Goal: Task Accomplishment & Management: Complete application form

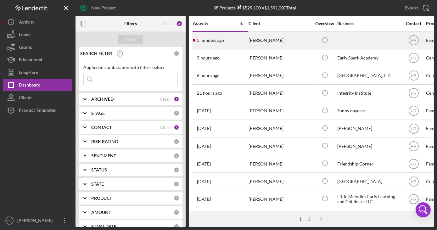
click at [272, 39] on div "[PERSON_NAME]" at bounding box center [279, 40] width 63 height 17
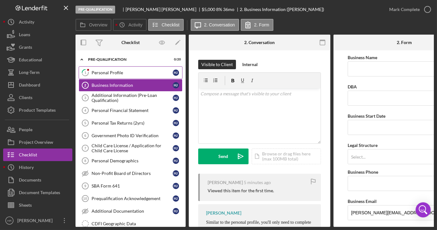
click at [130, 73] on div "Personal Profile" at bounding box center [132, 72] width 81 height 5
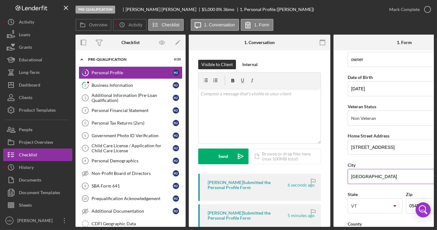
scroll to position [28, 0]
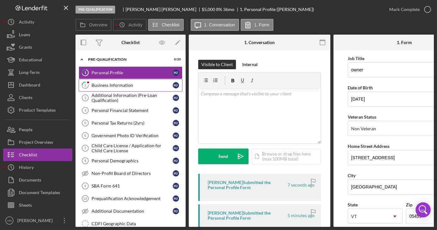
click at [130, 83] on div "Business Information" at bounding box center [132, 85] width 81 height 5
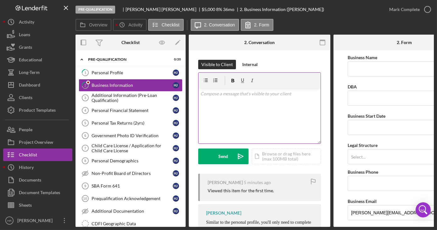
type input "Homestead Daycare"
type input "Homestead rd"
type input "10/03/2014"
type input "(802) 582-6947"
type input "childcare"
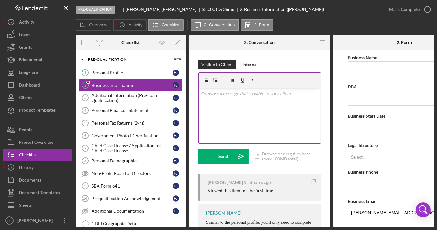
type input "58 homestead rd"
type input "Highgate Center"
type input "05459"
type input "VT"
type input "$85,000"
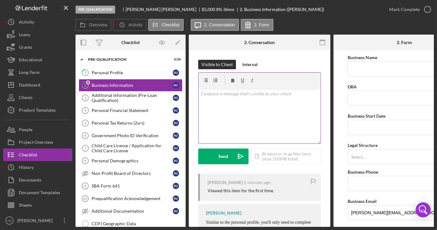
type input "0"
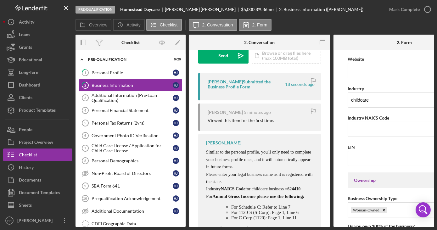
scroll to position [114, 0]
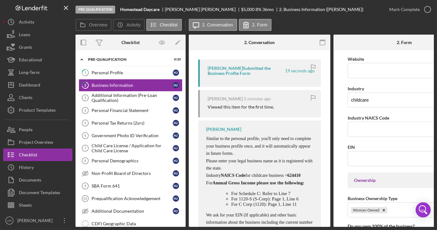
click at [287, 178] on span "624410" at bounding box center [293, 175] width 13 height 5
copy span "624410"
click at [350, 125] on input "Industry NAICS Code" at bounding box center [404, 129] width 113 height 15
paste input "624410"
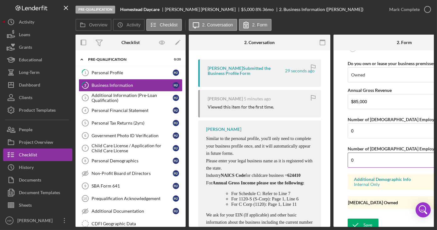
scroll to position [526, 0]
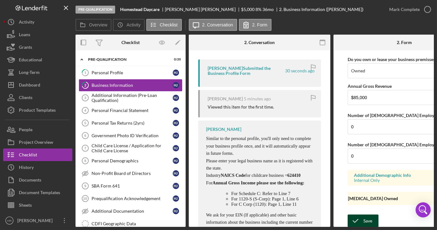
type input "624410"
click at [370, 218] on div "Save" at bounding box center [367, 221] width 9 height 13
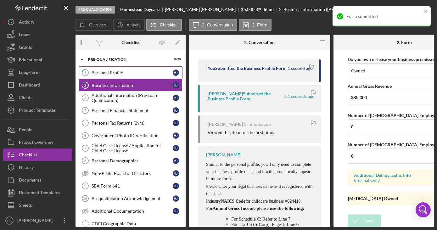
click at [117, 71] on div "Personal Profile" at bounding box center [132, 72] width 81 height 5
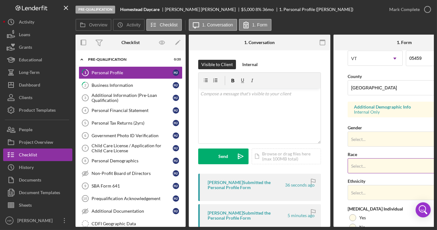
scroll to position [200, 0]
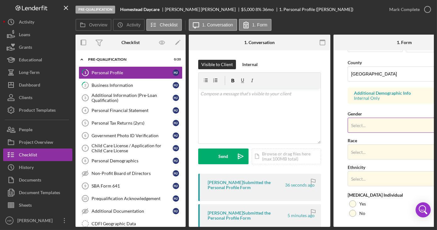
click at [377, 124] on div "Select..." at bounding box center [397, 125] width 98 height 14
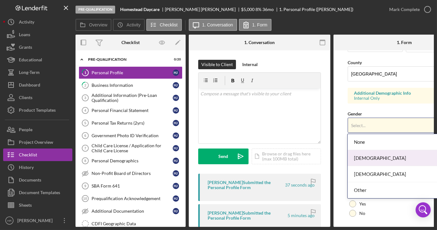
click at [363, 160] on div "Female" at bounding box center [403, 158] width 111 height 16
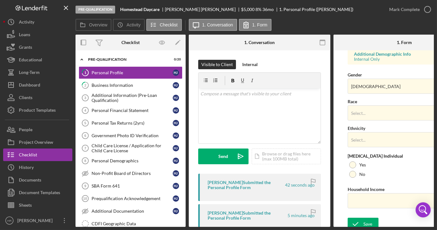
scroll to position [244, 0]
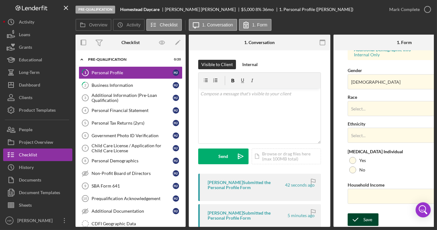
click at [369, 217] on div "Save" at bounding box center [367, 219] width 9 height 13
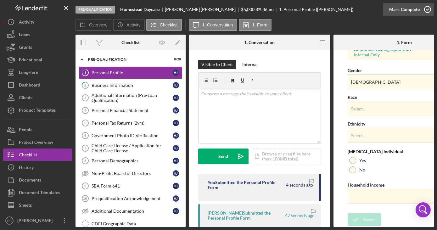
click at [425, 11] on icon "button" at bounding box center [428, 10] width 16 height 16
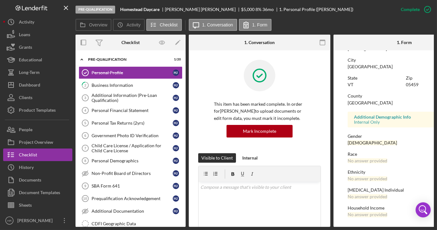
scroll to position [124, 0]
click at [113, 83] on div "Business Information" at bounding box center [132, 85] width 81 height 5
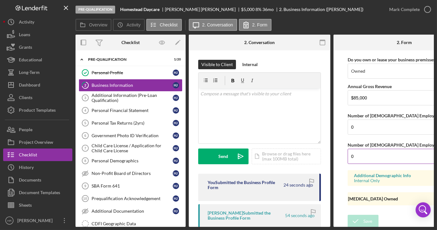
scroll to position [526, 0]
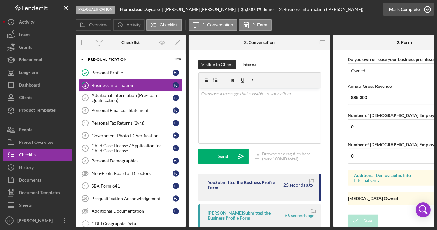
click at [429, 10] on icon "button" at bounding box center [428, 10] width 16 height 16
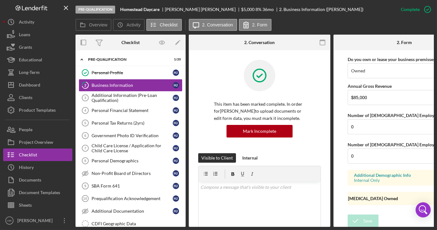
scroll to position [305, 0]
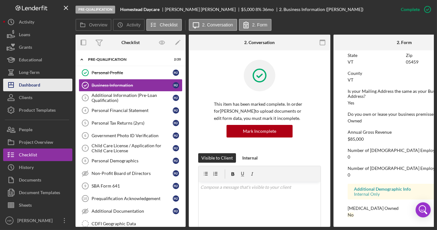
click at [31, 82] on div "Dashboard" at bounding box center [29, 86] width 21 height 14
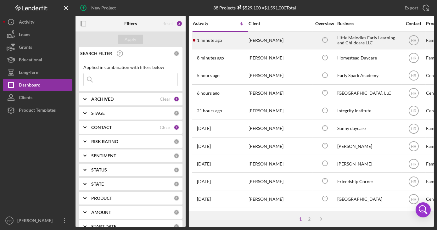
click at [356, 41] on div "Little Melodies Early Learning and Childcare LLC" at bounding box center [368, 40] width 63 height 17
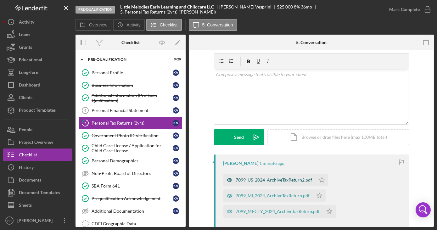
scroll to position [28, 0]
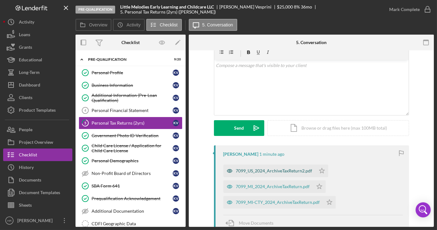
click at [257, 171] on div "7099_US_2024_ArchiveTaxReturn2.pdf" at bounding box center [274, 170] width 76 height 5
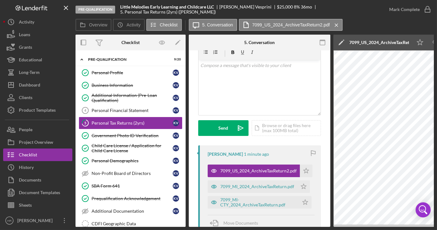
drag, startPoint x: 291, startPoint y: 225, endPoint x: 332, endPoint y: 226, distance: 40.6
click at [332, 226] on div "Overview Internal Workflow Stage Pre-Qualification Icon/Dropdown Arrow Archive …" at bounding box center [254, 131] width 358 height 192
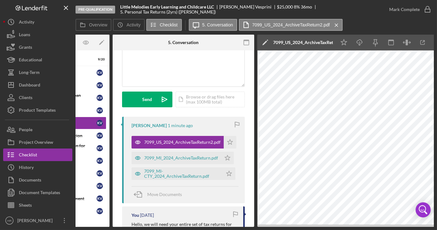
scroll to position [0, 73]
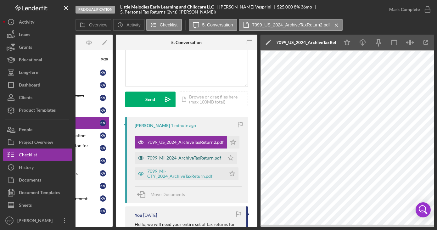
click at [170, 156] on div "7099_MI_2024_ArchiveTaxReturn.pdf" at bounding box center [184, 157] width 74 height 5
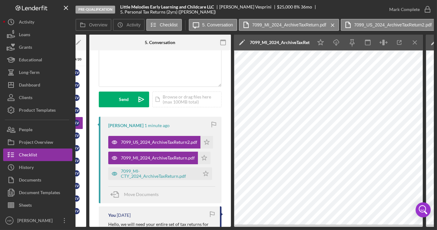
scroll to position [0, 117]
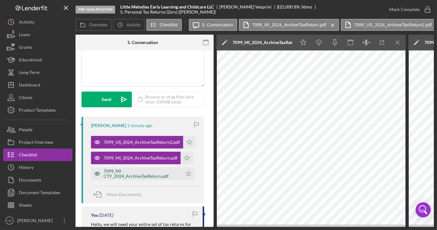
click at [144, 174] on div "7099_MI-CTY_2024_ArchiveTaxReturn.pdf" at bounding box center [140, 174] width 75 height 10
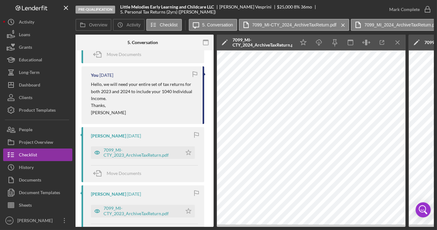
scroll to position [200, 0]
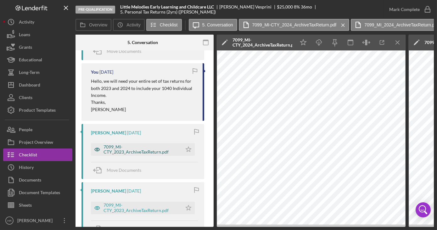
click at [135, 148] on div "7099_MI-CTY_2023_ArchiveTaxReturn.pdf" at bounding box center [140, 149] width 75 height 10
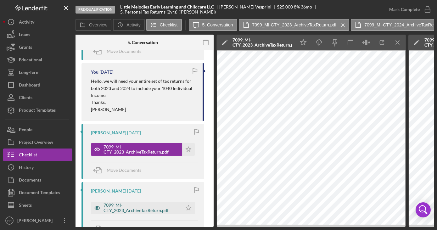
click at [141, 205] on div "7099_MI-CTY_2023_ArchiveTaxReturn.pdf" at bounding box center [140, 208] width 75 height 10
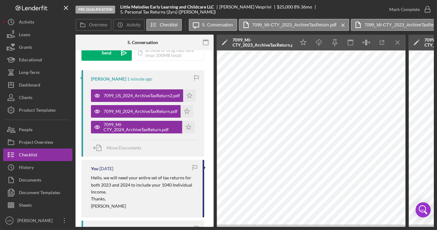
scroll to position [57, 0]
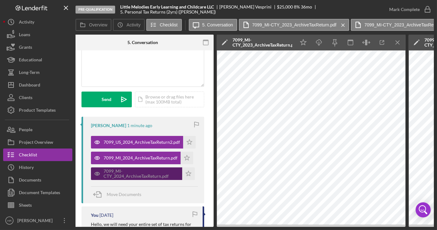
click at [137, 171] on div "7099_MI-CTY_2024_ArchiveTaxReturn.pdf" at bounding box center [140, 174] width 75 height 10
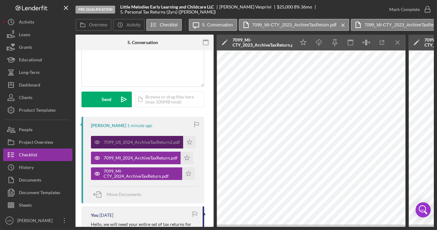
click at [135, 137] on div "7099_US_2024_ArchiveTaxReturn2.pdf" at bounding box center [137, 142] width 92 height 13
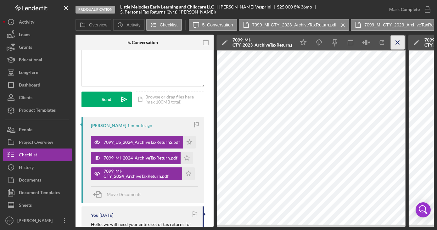
click at [397, 42] on icon "Icon/Menu Close" at bounding box center [398, 43] width 14 height 14
click at [396, 44] on icon "Icon/Menu Close" at bounding box center [398, 43] width 14 height 14
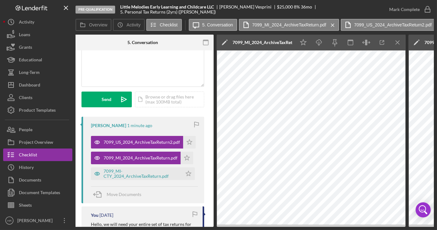
click at [400, 42] on icon "Icon/Menu Close" at bounding box center [398, 43] width 14 height 14
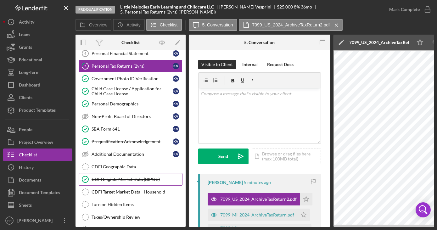
click at [115, 181] on link "CDFI Eligible Market Data (BIPOC) CDFI Eligible Market Data (BIPOC)" at bounding box center [131, 179] width 104 height 13
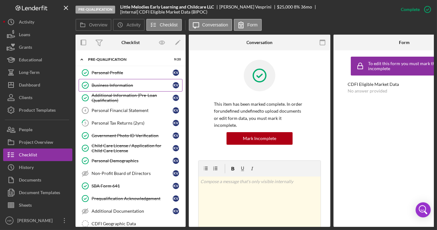
click at [114, 81] on link "Business Information Business Information K V" at bounding box center [131, 85] width 104 height 13
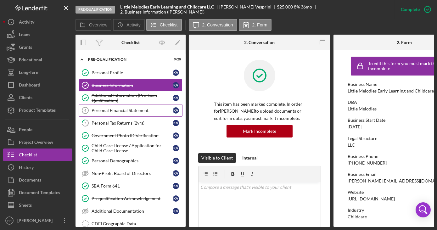
click at [107, 110] on div "Personal Financial Statement" at bounding box center [132, 110] width 81 height 5
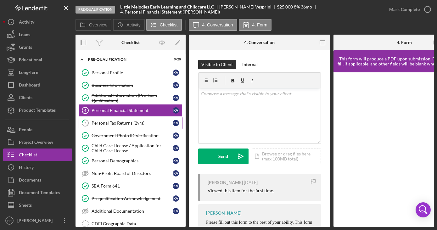
click at [125, 120] on div "Personal Tax Returns (2yrs)" at bounding box center [132, 122] width 81 height 5
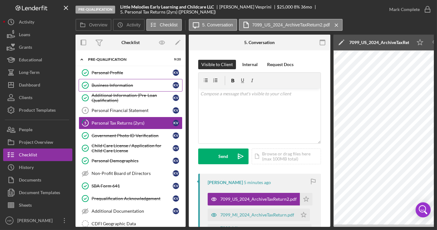
click at [125, 81] on link "Business Information Business Information K V" at bounding box center [131, 85] width 104 height 13
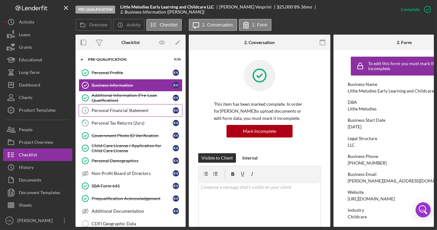
click at [119, 110] on div "Personal Financial Statement" at bounding box center [132, 110] width 81 height 5
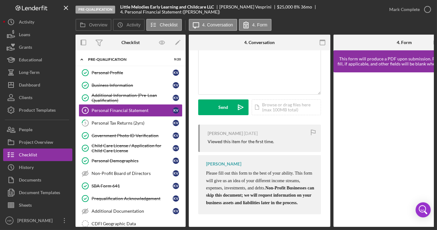
scroll to position [65, 0]
click at [111, 86] on div "Business Information" at bounding box center [132, 85] width 81 height 5
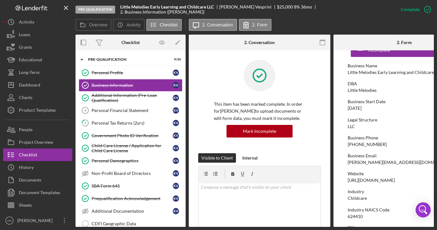
scroll to position [28, 0]
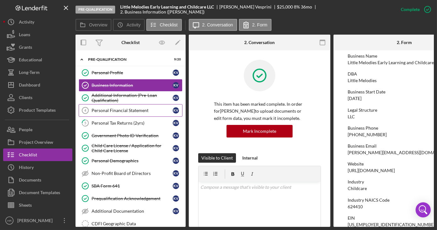
click at [119, 108] on div "Personal Financial Statement" at bounding box center [132, 110] width 81 height 5
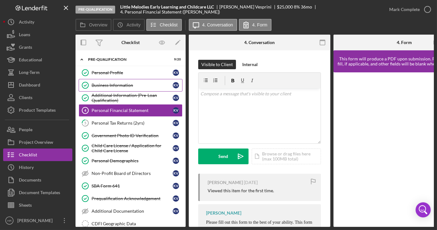
click at [101, 88] on link "Business Information Business Information K V" at bounding box center [131, 85] width 104 height 13
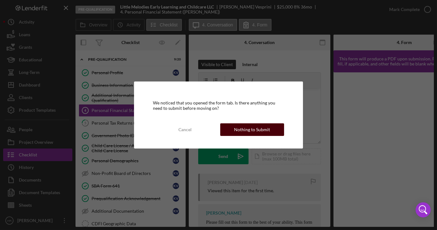
click at [260, 131] on div "Nothing to Submit" at bounding box center [252, 129] width 36 height 13
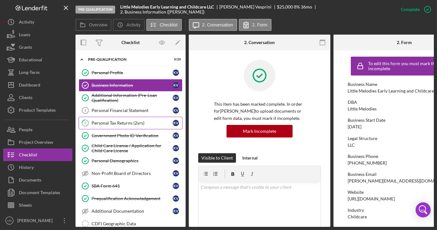
click at [108, 122] on div "Personal Tax Returns (2yrs)" at bounding box center [132, 122] width 81 height 5
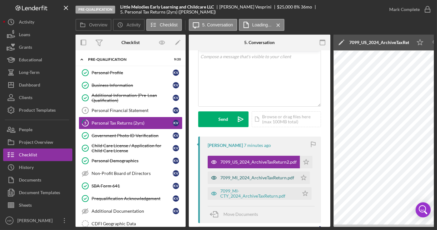
scroll to position [86, 0]
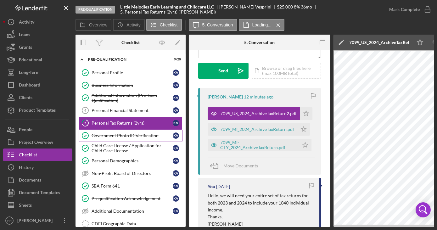
click at [116, 131] on link "Government Photo ID Verification Government Photo ID Verification K V" at bounding box center [131, 135] width 104 height 13
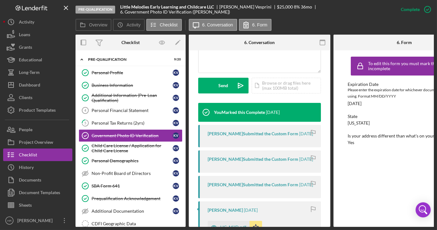
scroll to position [200, 0]
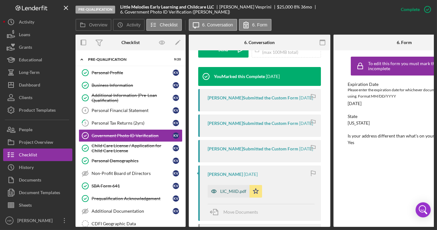
click at [233, 194] on div "LIC_MiID.pdf" at bounding box center [233, 191] width 26 height 5
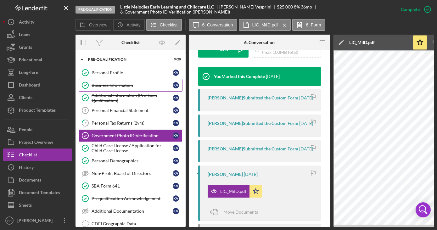
click at [107, 83] on div "Business Information" at bounding box center [132, 85] width 81 height 5
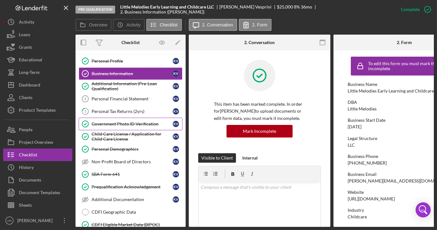
scroll to position [28, 0]
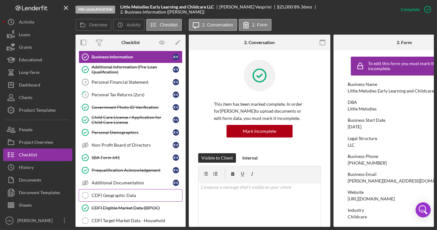
click at [125, 195] on div "CDFI Geographic Data" at bounding box center [137, 195] width 91 height 5
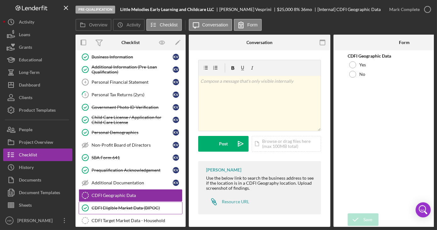
click at [120, 208] on link "CDFI Eligible Market Data (BIPOC) CDFI Eligible Market Data (BIPOC)" at bounding box center [131, 208] width 104 height 13
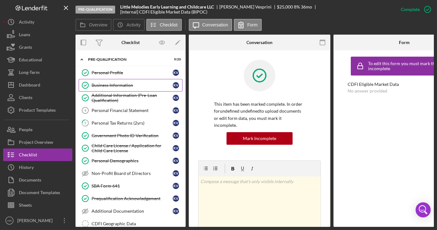
click at [114, 88] on link "Business Information Business Information K V" at bounding box center [131, 85] width 104 height 13
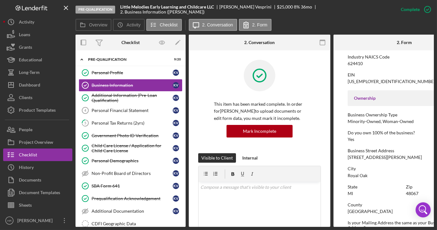
scroll to position [200, 0]
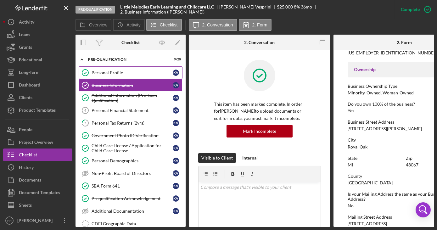
click at [118, 67] on link "Personal Profile Personal Profile K V" at bounding box center [131, 72] width 104 height 13
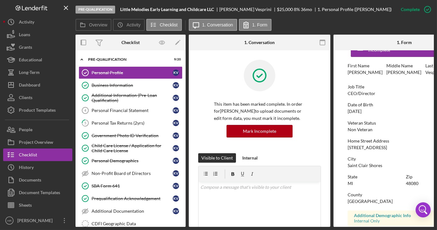
scroll to position [28, 0]
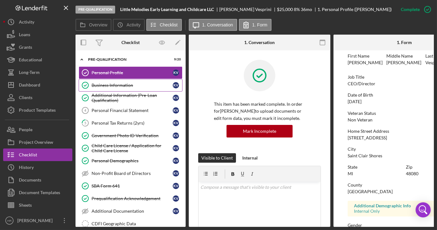
click at [108, 86] on div "Business Information" at bounding box center [132, 85] width 81 height 5
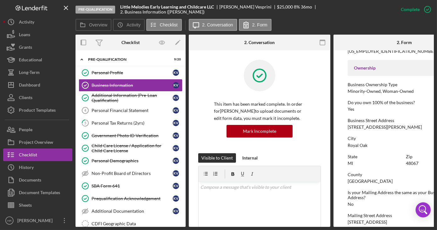
scroll to position [229, 0]
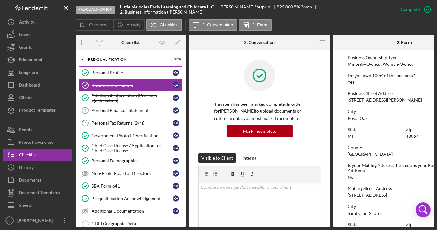
click at [99, 70] on div "Personal Profile" at bounding box center [132, 72] width 81 height 5
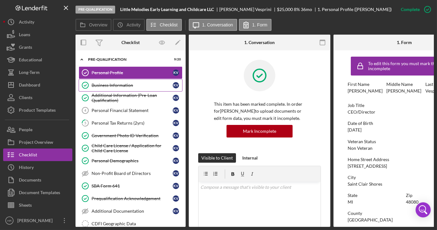
click at [103, 87] on div "Business Information" at bounding box center [132, 85] width 81 height 5
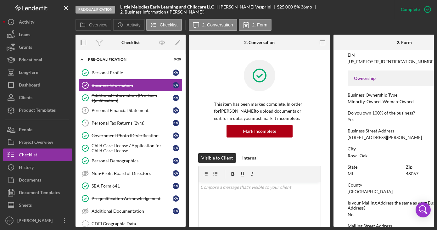
scroll to position [229, 0]
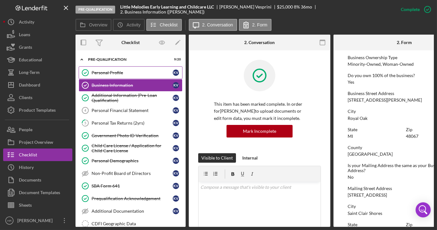
click at [109, 72] on div "Personal Profile" at bounding box center [132, 72] width 81 height 5
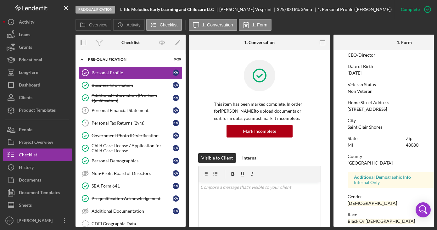
scroll to position [57, 0]
click at [110, 83] on div "Business Information" at bounding box center [132, 85] width 81 height 5
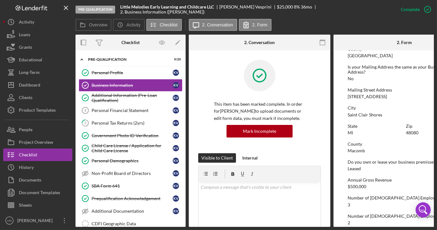
scroll to position [262, 0]
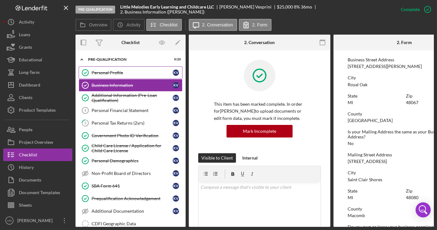
click at [110, 70] on link "Personal Profile Personal Profile K V" at bounding box center [131, 72] width 104 height 13
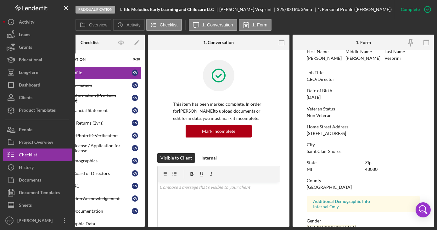
scroll to position [57, 0]
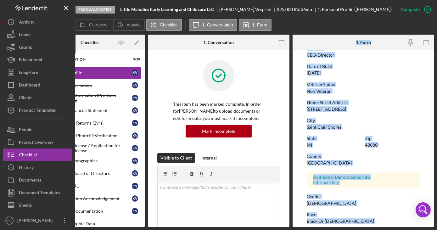
drag, startPoint x: 299, startPoint y: 224, endPoint x: 277, endPoint y: 227, distance: 22.5
click at [277, 227] on div "Pre-Qualification Little Melodies Early Learning and Childcare LLC Karen Vespri…" at bounding box center [218, 115] width 437 height 230
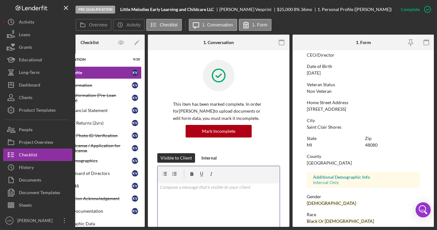
drag, startPoint x: 277, startPoint y: 227, endPoint x: 255, endPoint y: 209, distance: 28.0
click at [255, 209] on div "v Color teal Color pink Remove color Add row above Add row below Add column bef…" at bounding box center [219, 209] width 122 height 55
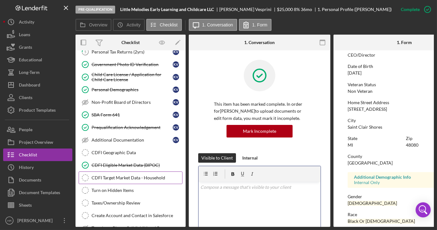
scroll to position [86, 0]
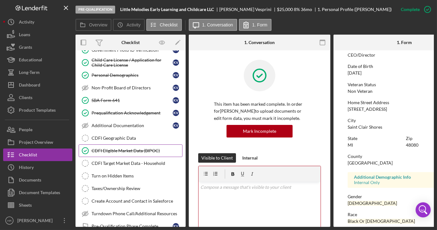
click at [133, 144] on link "CDFI Eligible Market Data (BIPOC) CDFI Eligible Market Data (BIPOC)" at bounding box center [131, 150] width 104 height 13
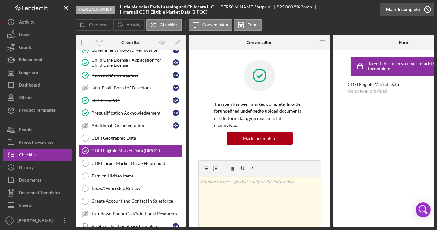
click at [424, 12] on icon "button" at bounding box center [428, 10] width 16 height 16
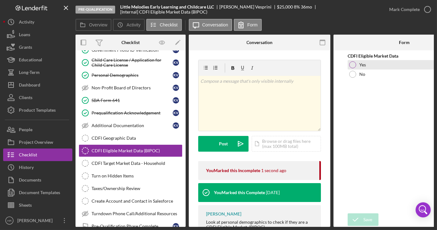
click at [352, 66] on div at bounding box center [352, 64] width 7 height 7
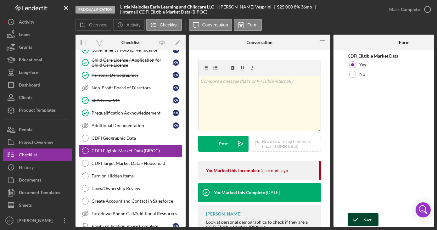
click at [365, 217] on div "Save" at bounding box center [367, 219] width 9 height 13
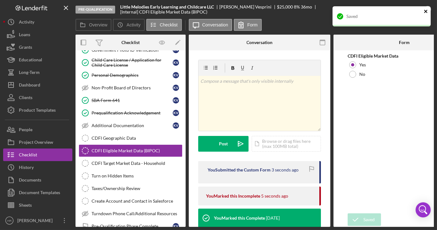
click at [425, 10] on icon "close" at bounding box center [425, 11] width 3 height 3
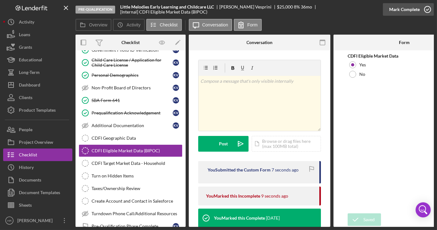
click at [428, 11] on icon "button" at bounding box center [428, 10] width 16 height 16
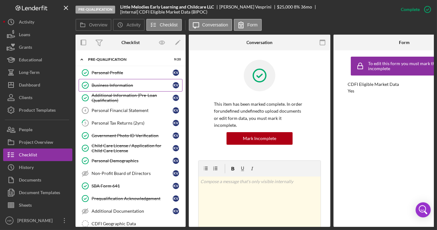
click at [113, 86] on div "Business Information" at bounding box center [132, 85] width 81 height 5
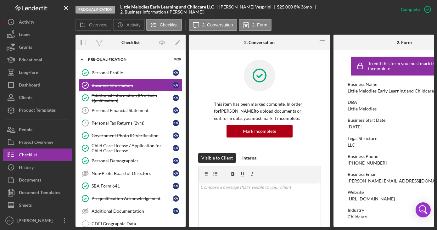
click at [315, 228] on div "Pre-Qualification Little Melodies Early Learning and Childcare LLC Karen Vespri…" at bounding box center [218, 115] width 437 height 230
click at [315, 225] on div "v Color teal Color pink Remove color Add row above Add row below Add column bef…" at bounding box center [259, 209] width 122 height 55
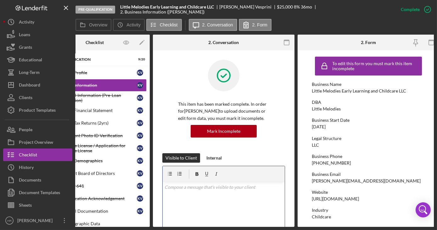
scroll to position [0, 41]
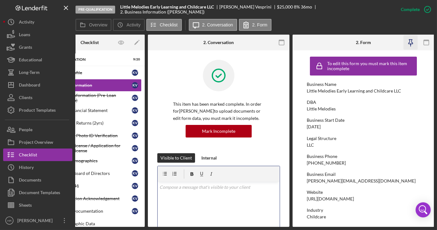
click at [408, 42] on icon "button" at bounding box center [411, 43] width 14 height 14
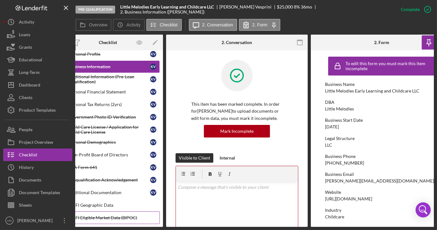
scroll to position [28, 0]
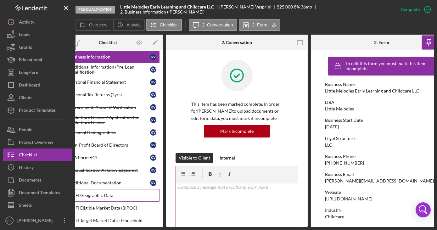
click at [92, 194] on div "CDFI Geographic Data" at bounding box center [114, 195] width 91 height 5
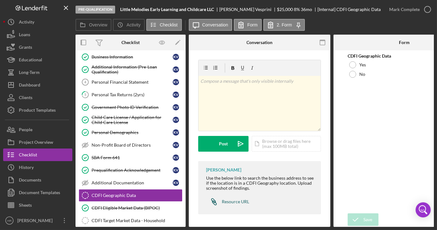
click at [231, 202] on div "Resource URL" at bounding box center [235, 201] width 27 height 5
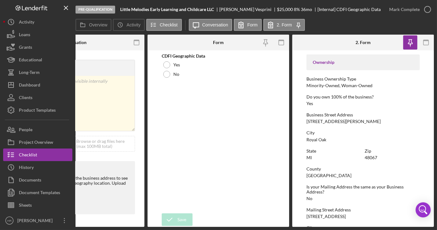
scroll to position [229, 0]
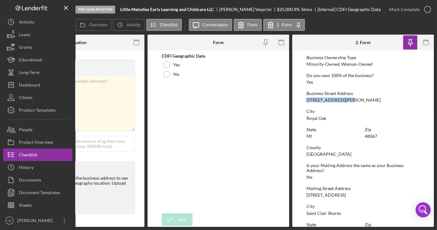
drag, startPoint x: 306, startPoint y: 101, endPoint x: 349, endPoint y: 98, distance: 42.6
click at [349, 98] on div "Business Street Address 1403 Longfellow Ave." at bounding box center [362, 97] width 113 height 12
drag, startPoint x: 349, startPoint y: 98, endPoint x: 342, endPoint y: 103, distance: 8.6
drag, startPoint x: 342, startPoint y: 103, endPoint x: 323, endPoint y: 105, distance: 18.9
click at [323, 105] on div "To edit this form you must mark this item incomplete Business Name Little Melod…" at bounding box center [362, 97] width 113 height 545
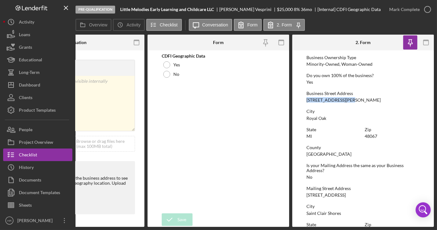
drag, startPoint x: 307, startPoint y: 100, endPoint x: 348, endPoint y: 101, distance: 41.2
click at [348, 101] on div "Business Street Address 1403 Longfellow Ave." at bounding box center [362, 97] width 113 height 12
drag, startPoint x: 348, startPoint y: 101, endPoint x: 343, endPoint y: 100, distance: 5.4
copy div "1403 Longfellow Ave."
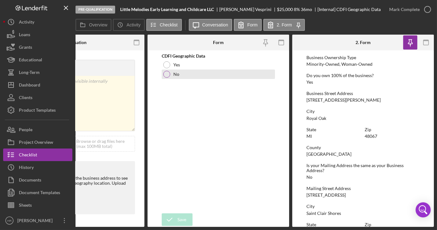
click at [164, 73] on div at bounding box center [166, 74] width 7 height 7
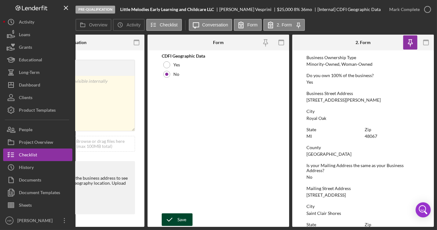
click at [179, 218] on div "Save" at bounding box center [181, 219] width 9 height 13
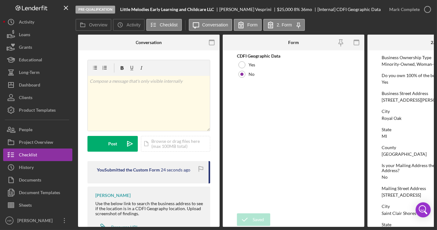
scroll to position [0, 40]
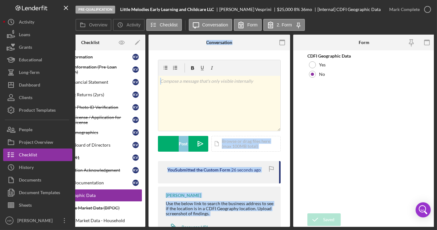
drag, startPoint x: 158, startPoint y: 225, endPoint x: 96, endPoint y: 227, distance: 62.0
click at [96, 227] on div "Pre-Qualification Little Melodies Early Learning and Childcare LLC Karen Vespri…" at bounding box center [218, 115] width 437 height 230
drag, startPoint x: 96, startPoint y: 227, endPoint x: 158, endPoint y: 222, distance: 62.2
click at [158, 222] on div "Haley Ramsey Use the below link to search the business address to see if the lo…" at bounding box center [219, 213] width 123 height 53
click at [149, 214] on div "v Color teal Color pink Remove color Add row above Add row below Add column bef…" at bounding box center [219, 151] width 142 height 202
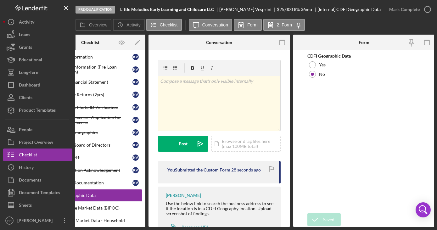
click at [330, 158] on div "CDFI Geographic Data Yes No" at bounding box center [363, 131] width 113 height 157
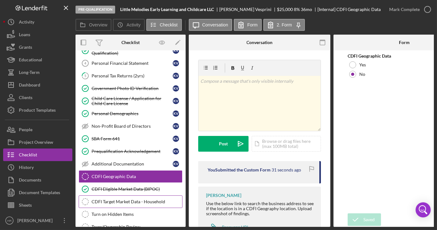
scroll to position [57, 0]
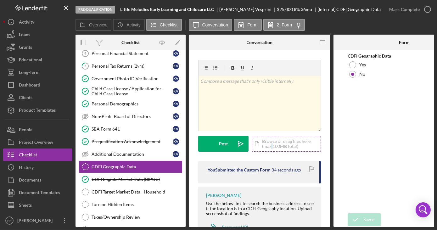
click at [272, 147] on div "Icon/Document Browse or drag files here (max 100MB total) Tap to choose files o…" at bounding box center [286, 144] width 69 height 16
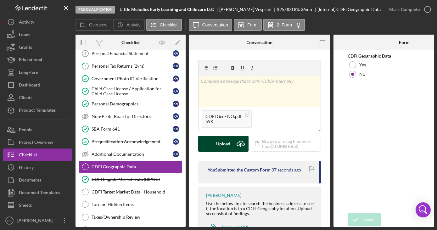
click at [221, 145] on div "Upload" at bounding box center [223, 144] width 14 height 16
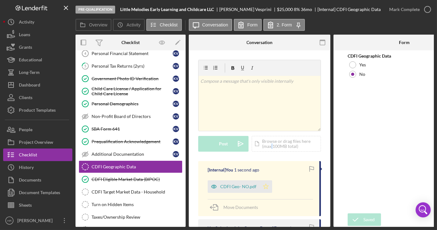
click at [266, 186] on icon "Icon/Star" at bounding box center [265, 186] width 13 height 13
click at [427, 8] on icon "button" at bounding box center [428, 10] width 16 height 16
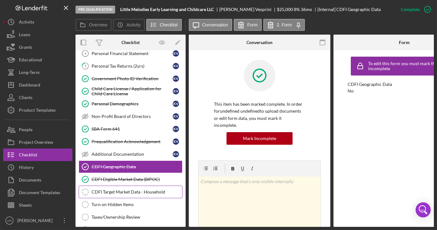
click at [128, 192] on link "CDFI Target Market Data - Household CDFI Target Market Data - Household" at bounding box center [131, 192] width 104 height 13
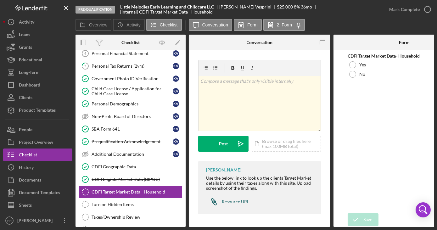
click at [226, 202] on div "Resource URL" at bounding box center [235, 201] width 27 height 5
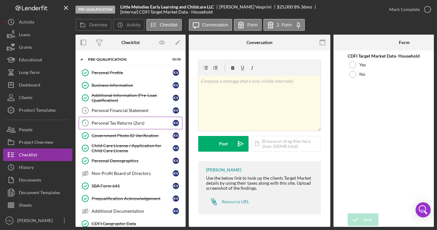
click at [109, 122] on div "Personal Tax Returns (2yrs)" at bounding box center [132, 122] width 81 height 5
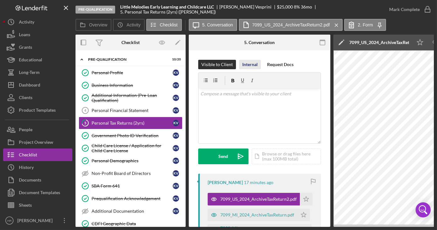
click at [243, 65] on div "Internal" at bounding box center [249, 64] width 15 height 9
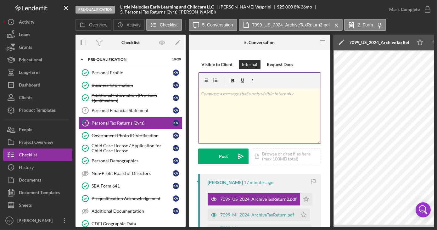
click at [226, 97] on p at bounding box center [259, 93] width 119 height 7
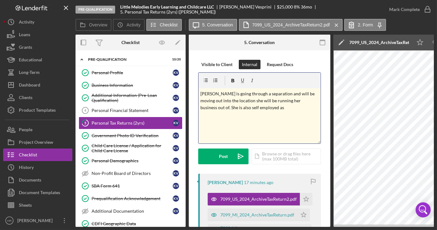
click at [220, 107] on p "Karen is going through a separation and will be moving out into the location sh…" at bounding box center [259, 100] width 119 height 21
click at [226, 108] on p "Karen is going through a separation and will be moving out into the location sh…" at bounding box center [259, 100] width 119 height 21
click at [245, 106] on p "Karen is going through a separation and will be moving out into the location sh…" at bounding box center [259, 100] width 119 height 21
click at [247, 109] on p "Karen is going through a separation and will be moving out into the location sh…" at bounding box center [259, 100] width 119 height 21
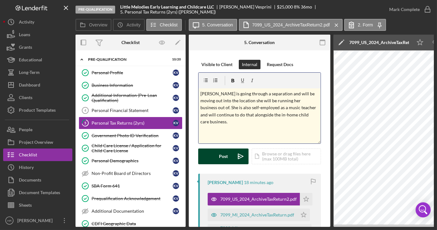
click at [225, 156] on div "Post" at bounding box center [223, 156] width 9 height 16
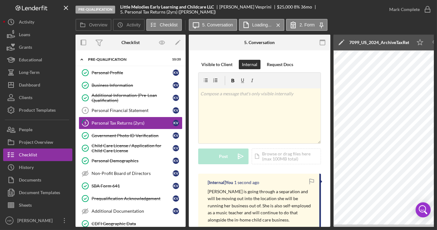
click at [310, 181] on icon "button" at bounding box center [311, 182] width 14 height 14
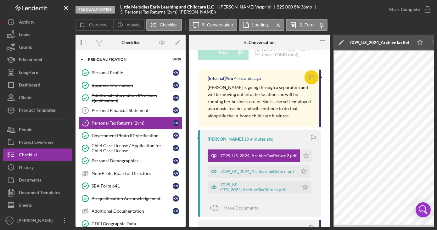
scroll to position [114, 0]
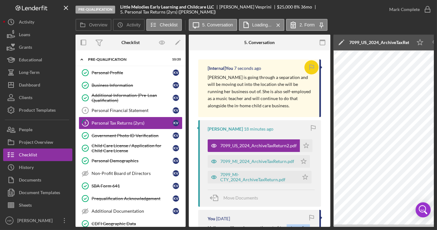
drag, startPoint x: 285, startPoint y: 224, endPoint x: 288, endPoint y: 224, distance: 3.5
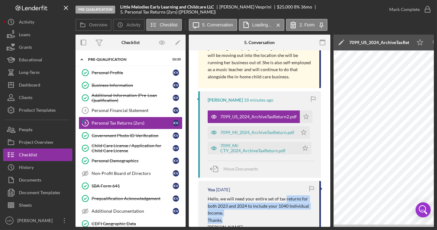
drag, startPoint x: 288, startPoint y: 224, endPoint x: 284, endPoint y: 222, distance: 4.5
click at [284, 222] on p "Thanks," at bounding box center [260, 220] width 105 height 7
click at [277, 212] on p "Hello, we will need your entire set of tax returns for both 2023 and 2024 to in…" at bounding box center [260, 205] width 105 height 21
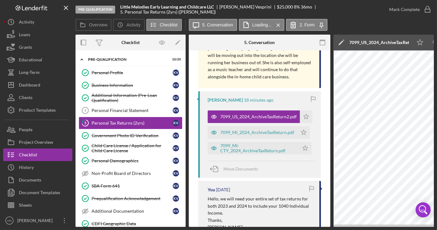
drag, startPoint x: 254, startPoint y: 227, endPoint x: 275, endPoint y: 226, distance: 20.5
click at [275, 226] on div "Pre-Qualification Little Melodies Early Learning and Childcare LLC Karen Vespri…" at bounding box center [218, 115] width 437 height 230
drag, startPoint x: 275, startPoint y: 224, endPoint x: 288, endPoint y: 224, distance: 13.5
click at [288, 224] on p "Haley" at bounding box center [260, 227] width 105 height 7
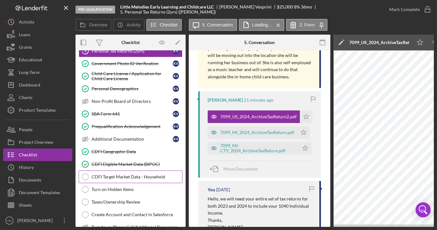
scroll to position [86, 0]
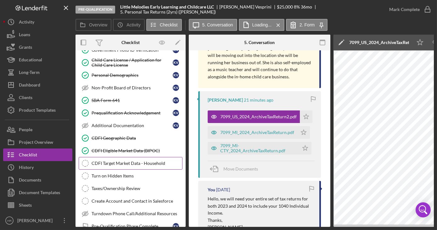
click at [107, 163] on div "CDFI Target Market Data - Household" at bounding box center [137, 163] width 91 height 5
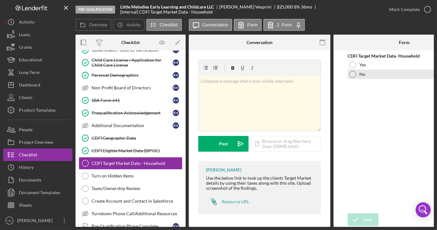
click at [352, 75] on div at bounding box center [352, 74] width 7 height 7
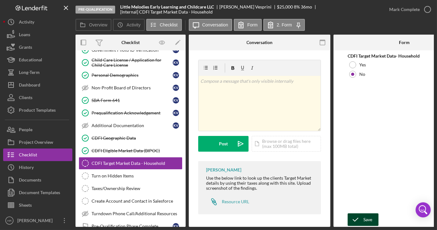
click at [367, 216] on div "Save" at bounding box center [367, 219] width 9 height 13
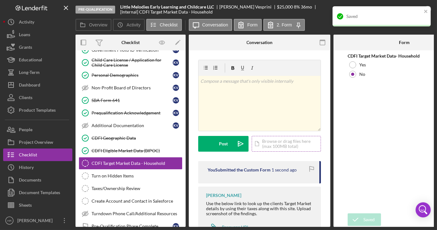
click at [261, 148] on div "Icon/Document Browse or drag files here (max 100MB total) Tap to choose files o…" at bounding box center [286, 144] width 69 height 16
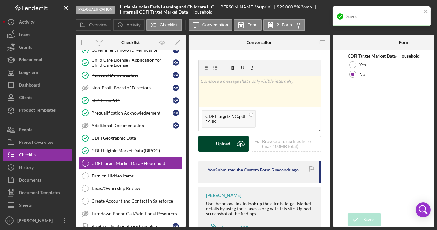
click at [220, 142] on div "Upload" at bounding box center [223, 144] width 14 height 16
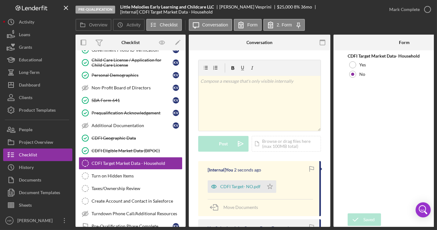
click at [0, 0] on icon "button" at bounding box center [0, 0] width 0 height 0
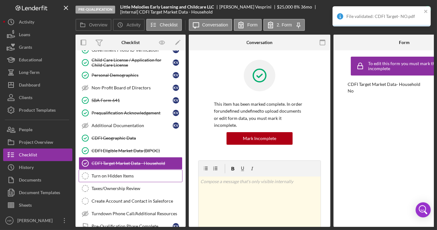
click at [127, 174] on div "Turn on Hidden Items" at bounding box center [137, 175] width 91 height 5
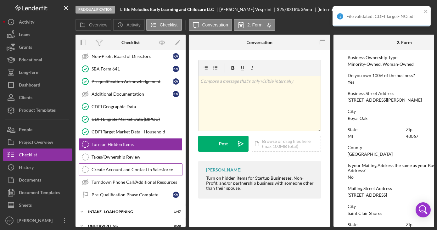
scroll to position [167, 0]
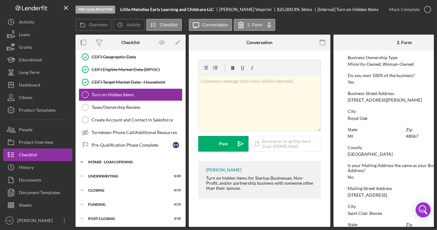
click at [122, 162] on div "Icon/Expander INTAKE - LOAN OPENING 1 / 47" at bounding box center [130, 162] width 110 height 13
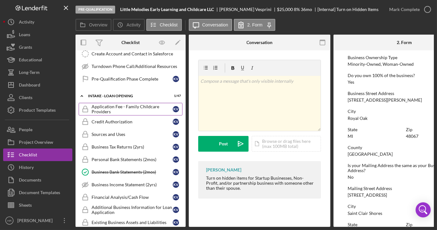
scroll to position [224, 0]
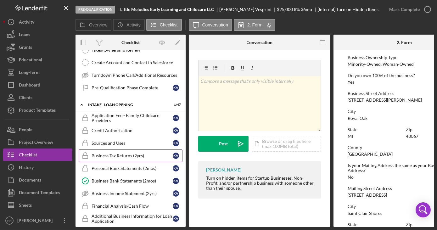
click at [123, 153] on div "Business Tax Returns (2yrs)" at bounding box center [132, 155] width 81 height 5
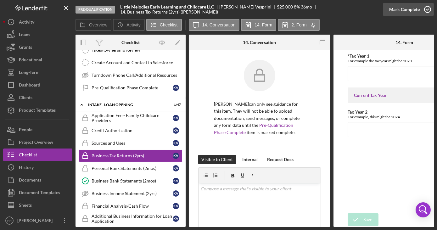
click at [425, 8] on icon "button" at bounding box center [428, 10] width 16 height 16
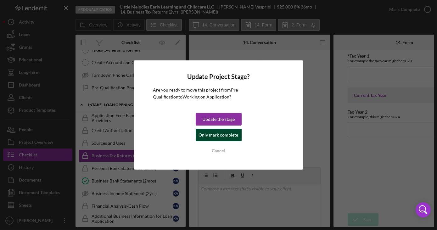
click at [227, 136] on div "Only mark complete" at bounding box center [219, 135] width 40 height 13
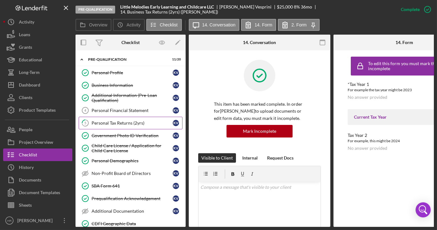
click at [106, 123] on div "Personal Tax Returns (2yrs)" at bounding box center [132, 122] width 81 height 5
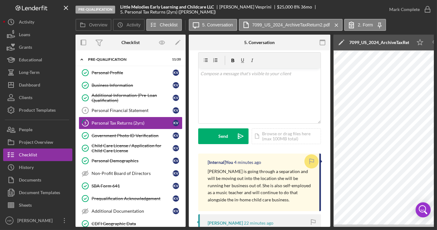
scroll to position [86, 0]
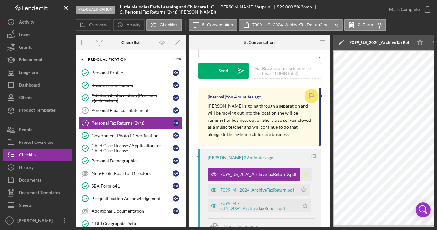
click at [302, 174] on icon "Icon/Star" at bounding box center [306, 174] width 13 height 13
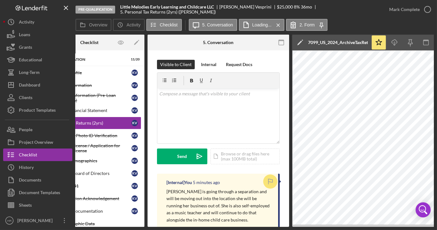
scroll to position [0, 0]
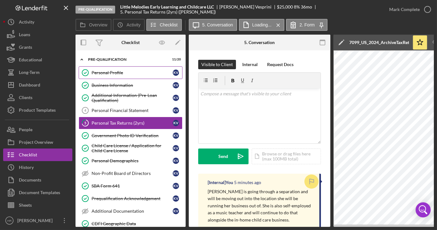
click at [119, 70] on div "Personal Profile" at bounding box center [132, 72] width 81 height 5
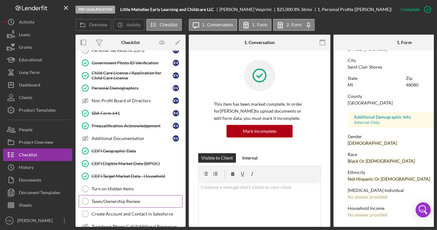
scroll to position [86, 0]
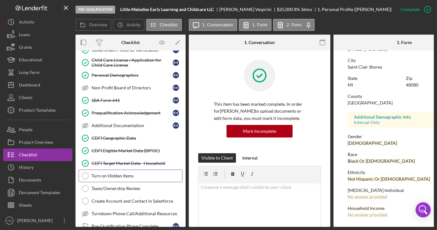
click at [121, 176] on link "Turn on Hidden Items Turn on Hidden Items" at bounding box center [131, 176] width 104 height 13
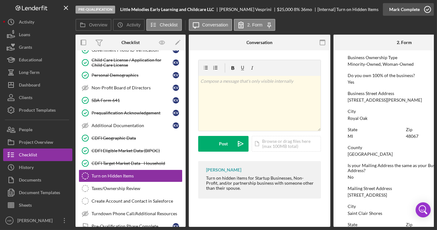
click at [424, 8] on icon "button" at bounding box center [428, 10] width 16 height 16
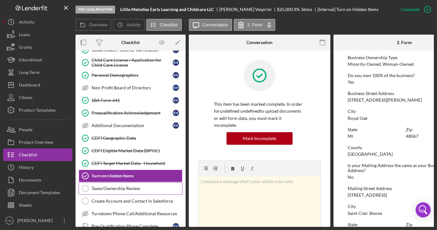
drag, startPoint x: 124, startPoint y: 184, endPoint x: 108, endPoint y: 176, distance: 17.4
click at [124, 186] on div "Taxes/Ownership Review" at bounding box center [137, 188] width 91 height 5
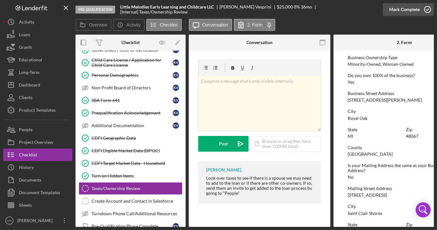
click at [428, 11] on icon "button" at bounding box center [428, 10] width 16 height 16
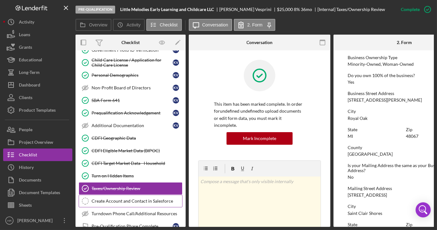
drag, startPoint x: 138, startPoint y: 196, endPoint x: 144, endPoint y: 194, distance: 6.8
click at [138, 198] on div "Create Account and Contact in Salesforce" at bounding box center [137, 200] width 91 height 5
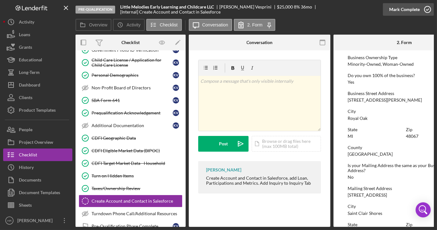
drag, startPoint x: 425, startPoint y: 10, endPoint x: 419, endPoint y: 12, distance: 6.1
click at [425, 10] on icon "button" at bounding box center [428, 10] width 16 height 16
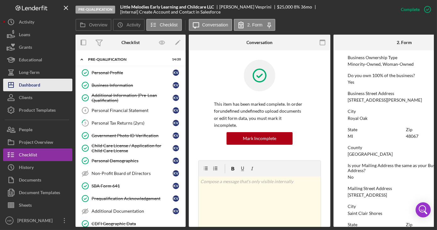
click at [31, 88] on div "Dashboard" at bounding box center [29, 86] width 21 height 14
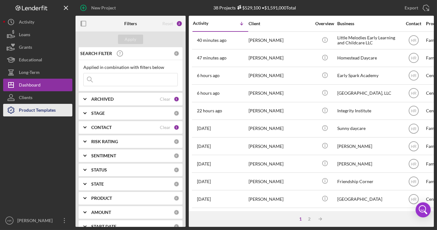
drag, startPoint x: 31, startPoint y: 109, endPoint x: 32, endPoint y: 103, distance: 5.3
click at [31, 109] on div "Product Templates" at bounding box center [37, 111] width 37 height 14
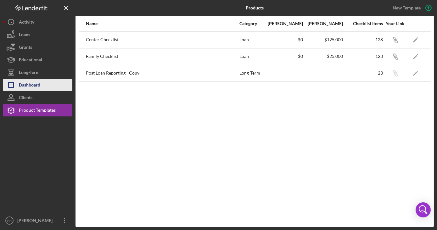
click at [33, 82] on div "Dashboard" at bounding box center [29, 86] width 21 height 14
